Goal: Task Accomplishment & Management: Manage account settings

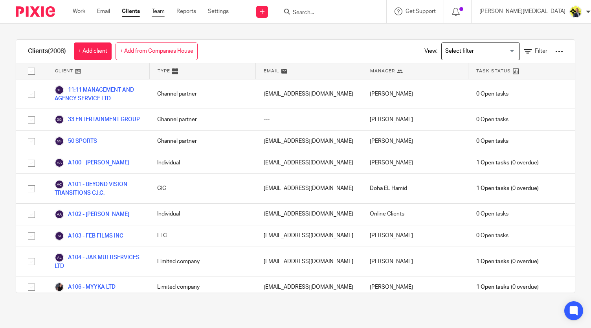
click at [160, 11] on link "Team" at bounding box center [158, 11] width 13 height 8
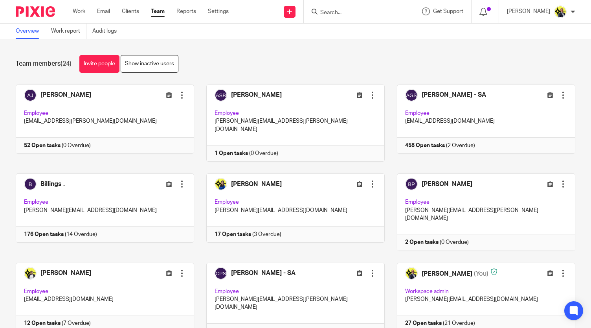
click at [352, 181] on link at bounding box center [289, 211] width 191 height 77
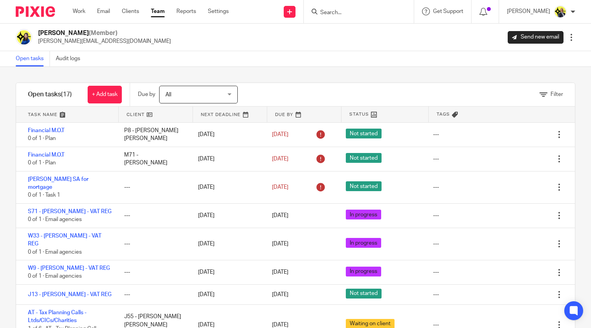
click at [154, 13] on link "Team" at bounding box center [158, 11] width 14 height 8
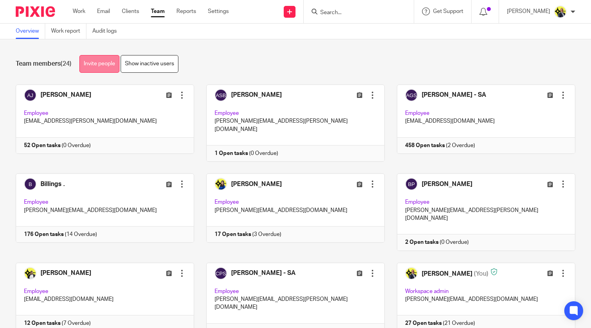
click at [98, 62] on link "Invite people" at bounding box center [99, 64] width 40 height 18
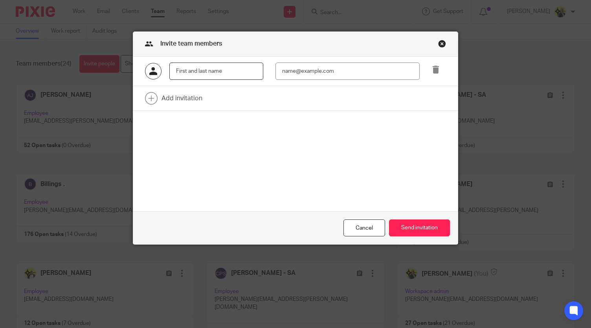
click at [201, 74] on input "text" at bounding box center [217, 72] width 94 height 18
paste input "Manasvi Shah"
type input "Manasvi Shah"
click at [312, 75] on input "email" at bounding box center [348, 72] width 144 height 18
paste input "mailto:manasvi@confiancebizsol.in"
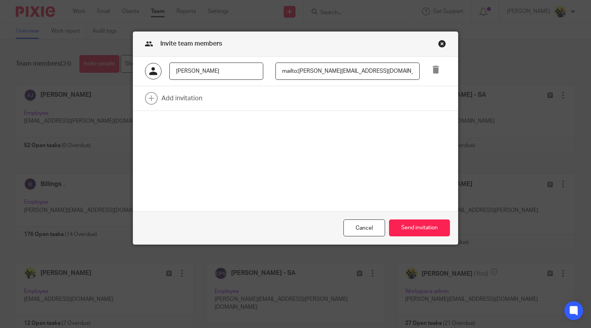
drag, startPoint x: 297, startPoint y: 71, endPoint x: 262, endPoint y: 68, distance: 35.1
click at [263, 68] on div "mailto:manasvi@confiancebizsol.in" at bounding box center [341, 72] width 157 height 18
click at [371, 70] on input "manasvi@confiancebizsol.in" at bounding box center [348, 72] width 144 height 18
type input "manasvi@confiancebizsol.in"
click at [412, 231] on button "Send invitation" at bounding box center [419, 227] width 61 height 17
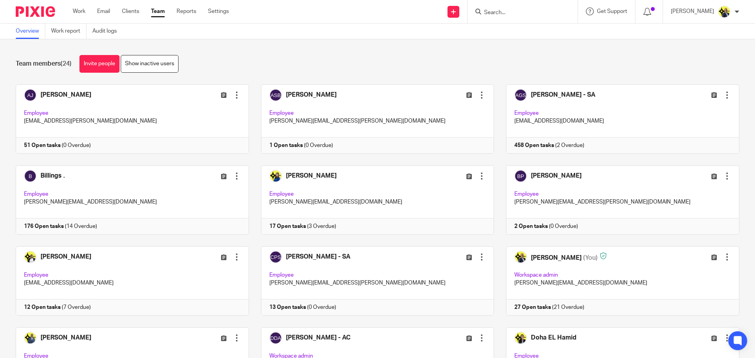
click at [508, 13] on input "Search" at bounding box center [518, 12] width 71 height 7
type input "f14"
click at [530, 36] on link at bounding box center [548, 34] width 133 height 18
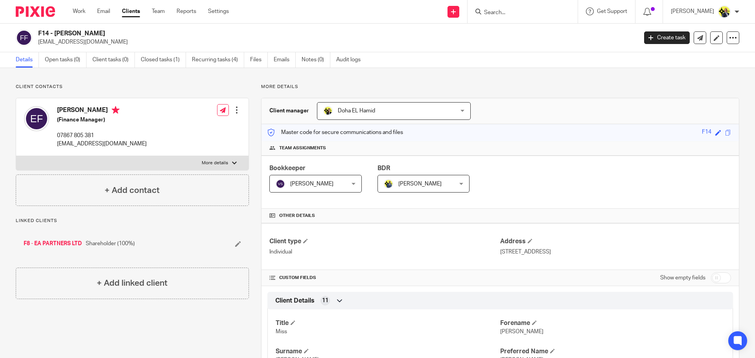
click at [520, 16] on input "Search" at bounding box center [518, 12] width 71 height 7
type input "k"
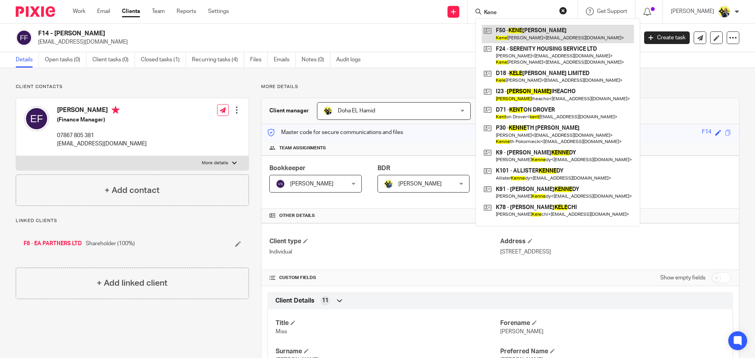
type input "Kene"
click at [534, 33] on link at bounding box center [558, 34] width 152 height 18
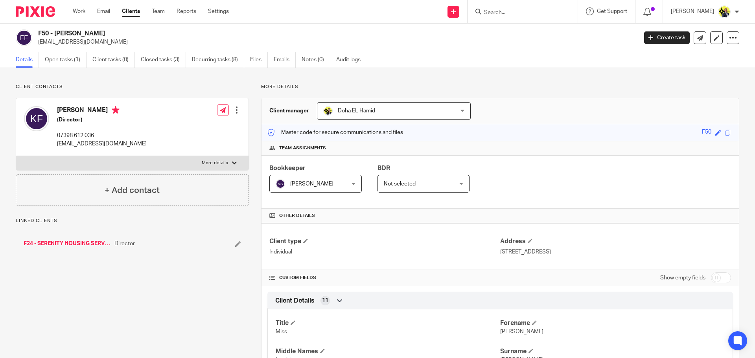
click at [81, 242] on link "F24 - SERENITY HOUSING SERVICE LTD" at bounding box center [67, 244] width 87 height 8
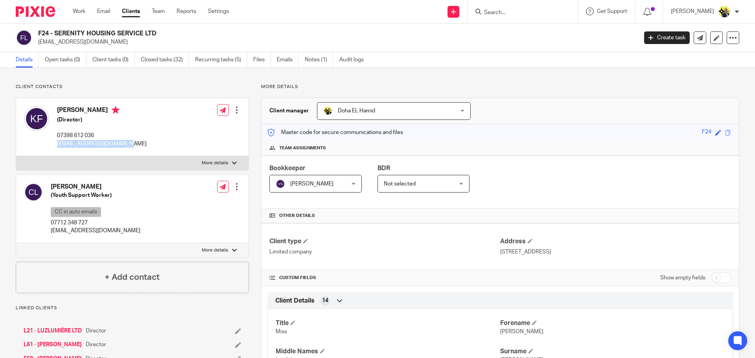
drag, startPoint x: 121, startPoint y: 144, endPoint x: 54, endPoint y: 145, distance: 67.3
click at [54, 145] on div "[PERSON_NAME] (Director) 07398 612 036 [EMAIL_ADDRESS][DOMAIN_NAME]" at bounding box center [85, 127] width 123 height 50
drag, startPoint x: 157, startPoint y: 32, endPoint x: 39, endPoint y: 34, distance: 118.0
click at [39, 34] on h2 "F24 - SERENITY HOUSING SERVICE LTD" at bounding box center [275, 33] width 475 height 8
copy h2 "F24 - SERENITY HOUSING SERVICE LTD"
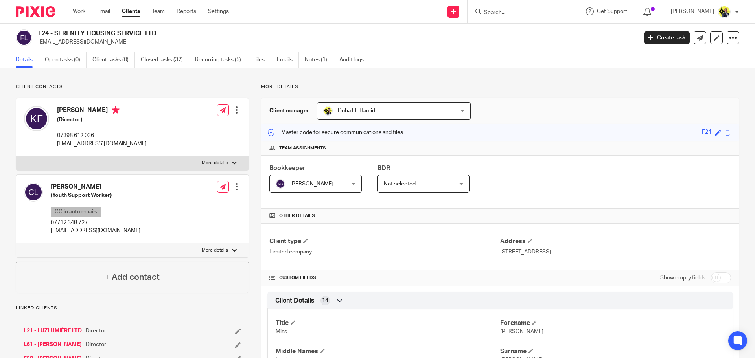
click at [168, 39] on p "info@serenityhousing.org" at bounding box center [335, 42] width 594 height 8
drag, startPoint x: 159, startPoint y: 31, endPoint x: 29, endPoint y: 38, distance: 129.6
click at [29, 38] on div "F24 - SERENITY HOUSING SERVICE LTD info@serenityhousing.org" at bounding box center [324, 37] width 617 height 17
copy div "F24 - SERENITY HOUSING SERVICE LTD"
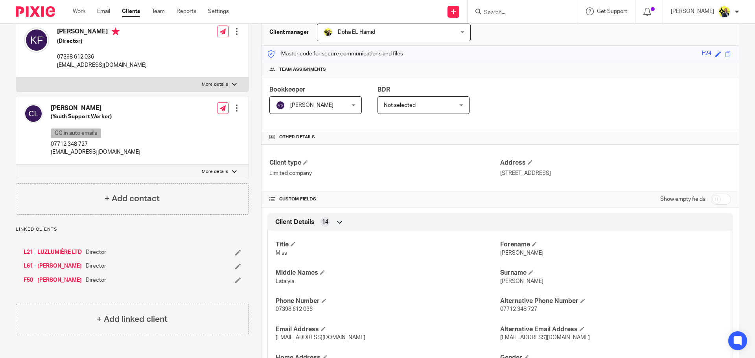
scroll to position [39, 0]
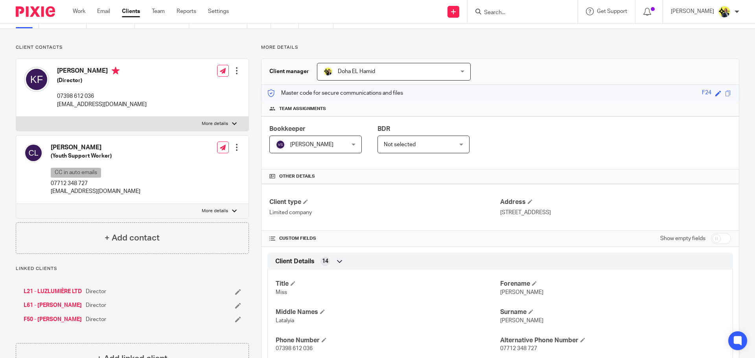
click at [82, 319] on link "F50 - [PERSON_NAME]" at bounding box center [53, 320] width 58 height 8
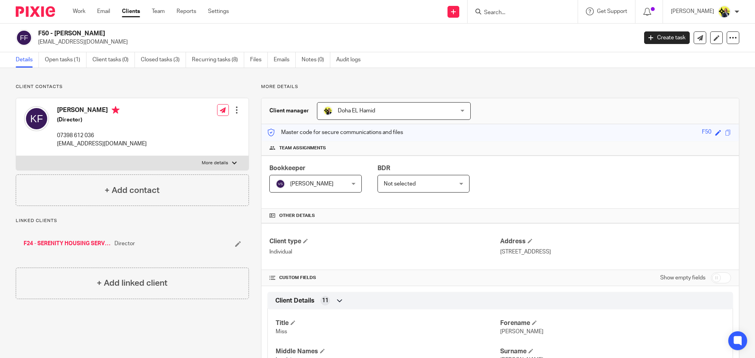
click at [74, 241] on link "F24 - SERENITY HOUSING SERVICE LTD" at bounding box center [67, 244] width 87 height 8
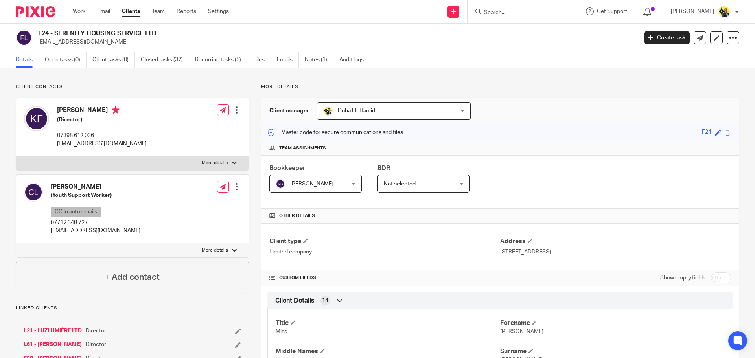
drag, startPoint x: 160, startPoint y: 33, endPoint x: 39, endPoint y: 36, distance: 121.6
click at [39, 36] on h2 "F24 - SERENITY HOUSING SERVICE LTD" at bounding box center [275, 33] width 475 height 8
copy h2 "F24 - SERENITY HOUSING SERVICE LTD"
drag, startPoint x: 100, startPoint y: 144, endPoint x: 56, endPoint y: 147, distance: 44.1
click at [56, 147] on div "[PERSON_NAME] (Director) 07398 612 036 [EMAIL_ADDRESS][DOMAIN_NAME]" at bounding box center [85, 127] width 123 height 50
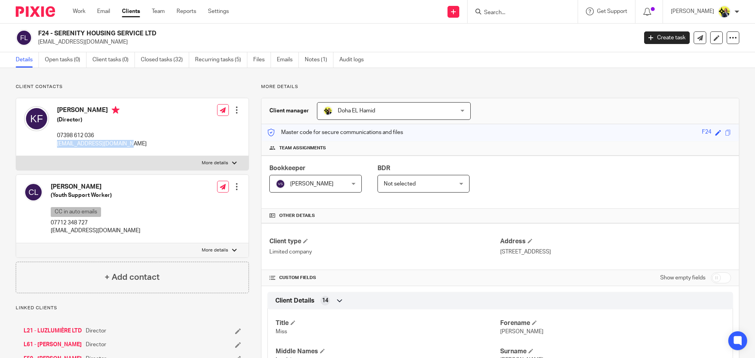
copy p "[EMAIL_ADDRESS][DOMAIN_NAME]"
drag, startPoint x: 117, startPoint y: 136, endPoint x: 92, endPoint y: 141, distance: 26.1
click at [117, 136] on p "07398 612 036" at bounding box center [102, 136] width 90 height 8
drag, startPoint x: 97, startPoint y: 136, endPoint x: 56, endPoint y: 135, distance: 40.9
click at [56, 135] on div "[PERSON_NAME] (Director) 07398 612 036 [EMAIL_ADDRESS][DOMAIN_NAME]" at bounding box center [85, 127] width 123 height 50
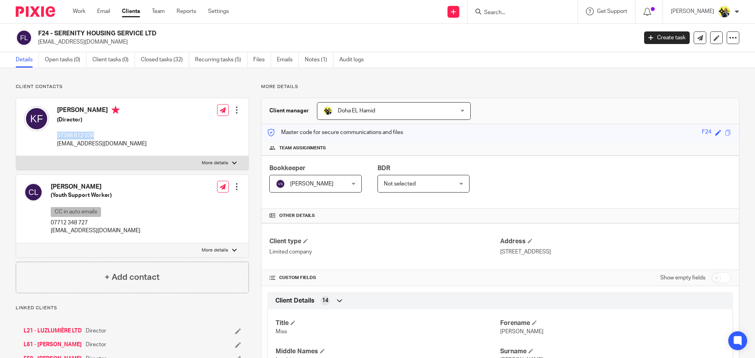
copy p "07398 612 036"
click at [500, 16] on input "Search" at bounding box center [518, 12] width 71 height 7
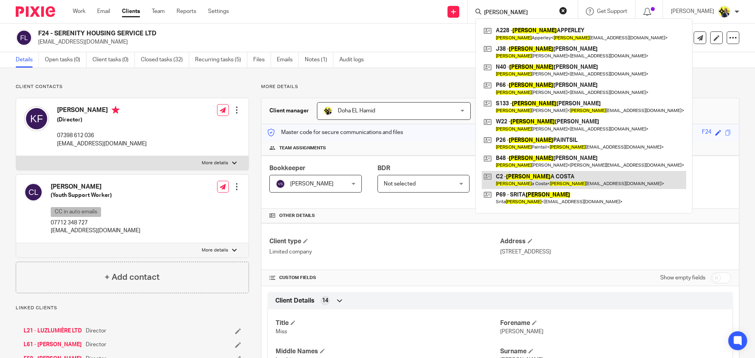
type input "[PERSON_NAME]"
click at [555, 176] on link at bounding box center [584, 180] width 205 height 18
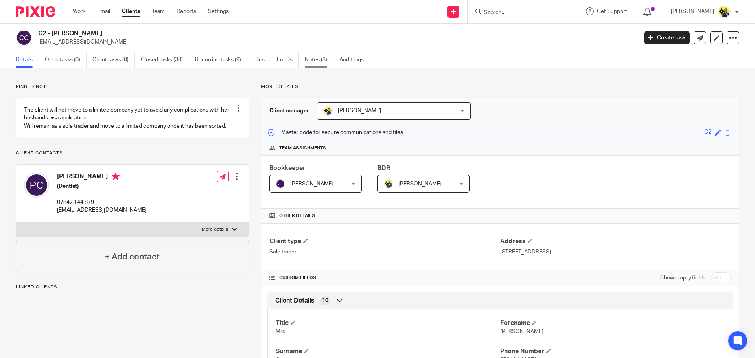
click at [317, 58] on link "Notes (3)" at bounding box center [319, 59] width 29 height 15
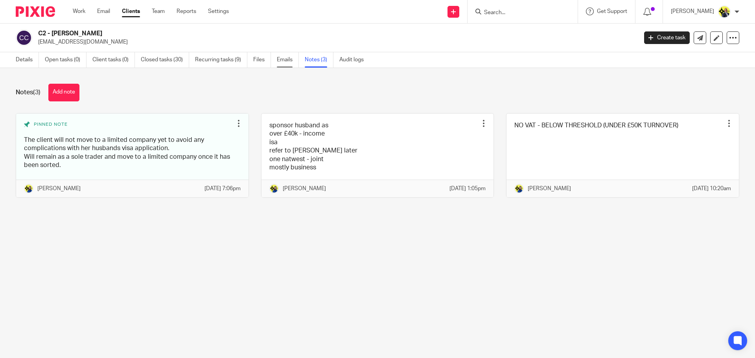
click at [291, 65] on link "Emails" at bounding box center [288, 59] width 22 height 15
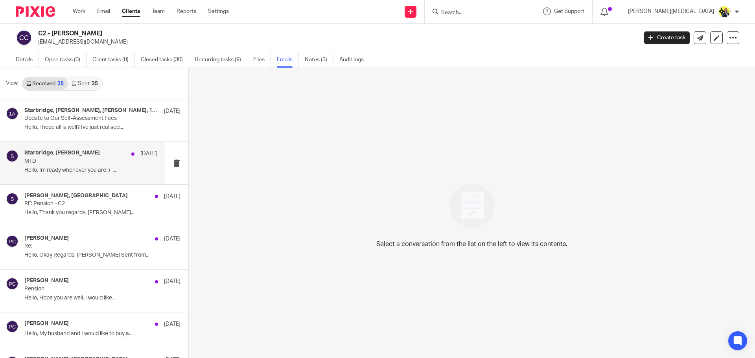
click at [76, 166] on div "Starbridge, [PERSON_NAME] [DATE] MTD Hello, Im ready whenever you are :) ..." at bounding box center [90, 163] width 133 height 26
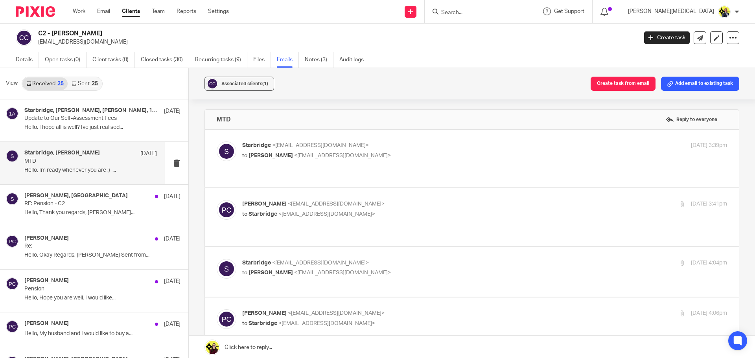
click at [356, 147] on p "Starbridge <info@starbridge.uk>" at bounding box center [403, 146] width 323 height 8
checkbox input "true"
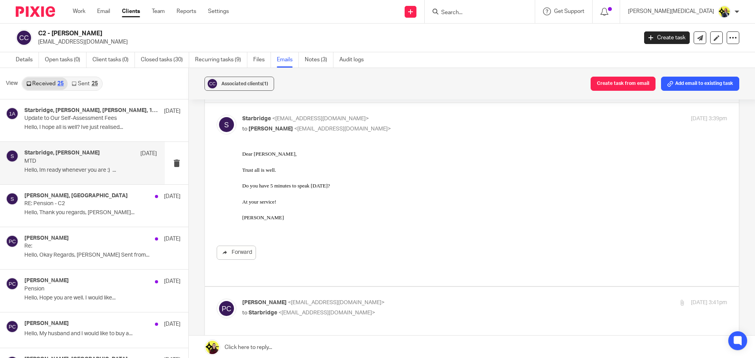
scroll to position [39, 0]
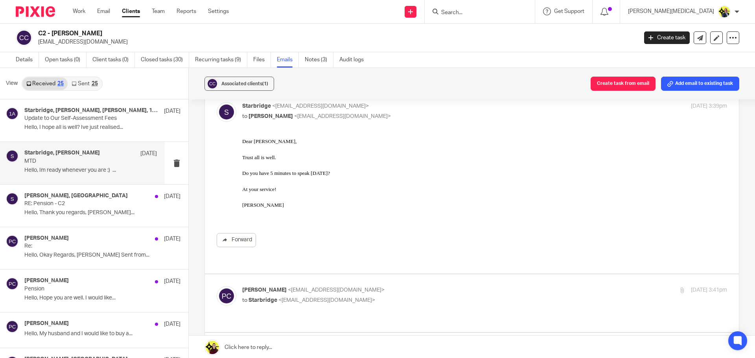
click at [84, 83] on link "Sent 25" at bounding box center [85, 83] width 34 height 13
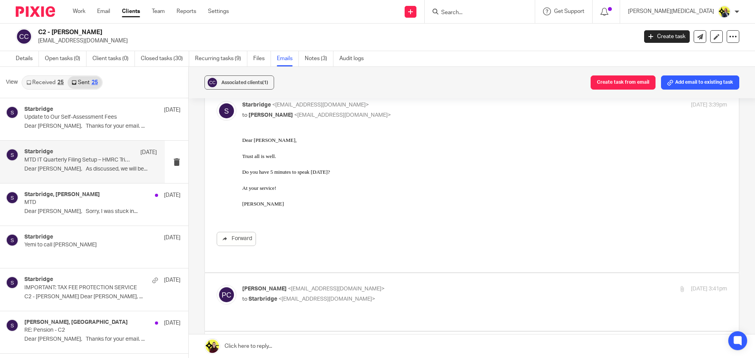
click at [82, 165] on div "Starbridge 5 Aug MTD IT Quarterly Filing Setup – HMRC Trial Participation Dear …" at bounding box center [90, 162] width 133 height 26
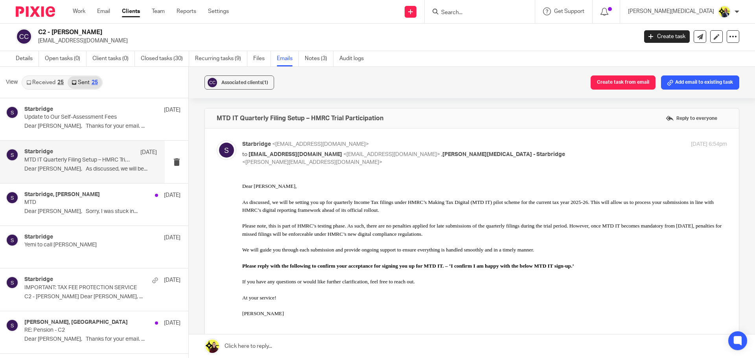
scroll to position [0, 0]
click at [142, 34] on h2 "C2 - PAULA COSTA" at bounding box center [275, 32] width 475 height 8
drag, startPoint x: 98, startPoint y: 31, endPoint x: 37, endPoint y: 31, distance: 60.6
click at [37, 31] on div "C2 - PAULA COSTA paula_costa_98@yahoo.gr" at bounding box center [324, 36] width 617 height 17
copy h2 "C2 - PAULA COSTA"
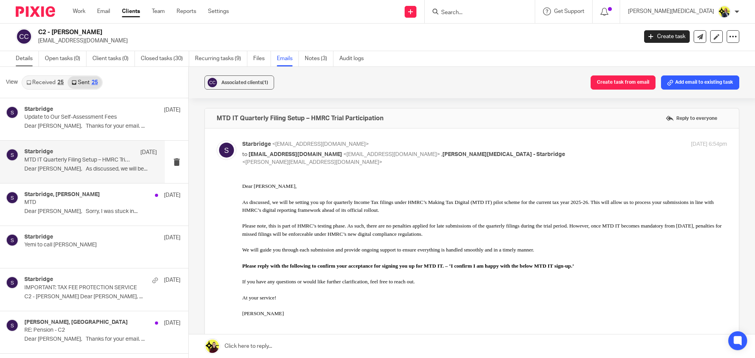
click at [26, 60] on link "Details" at bounding box center [27, 58] width 23 height 15
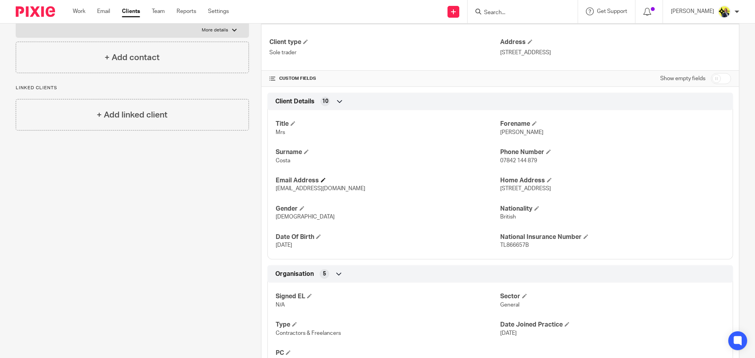
scroll to position [201, 0]
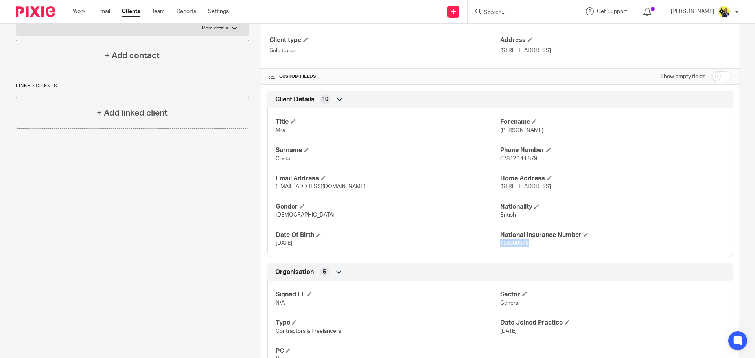
drag, startPoint x: 527, startPoint y: 243, endPoint x: 497, endPoint y: 246, distance: 30.0
click at [500, 246] on p "TL866657B" at bounding box center [612, 244] width 225 height 8
copy span "TL866657B"
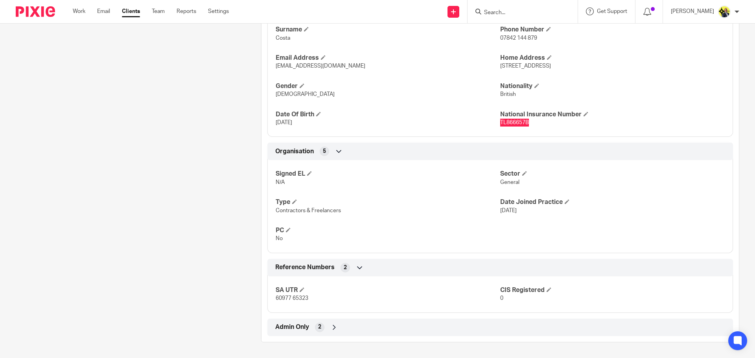
scroll to position [322, 0]
click at [335, 327] on icon at bounding box center [334, 328] width 8 height 8
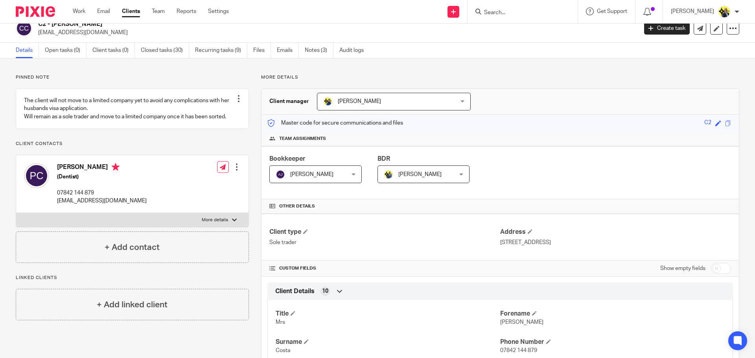
scroll to position [0, 0]
